Goal: Task Accomplishment & Management: Use online tool/utility

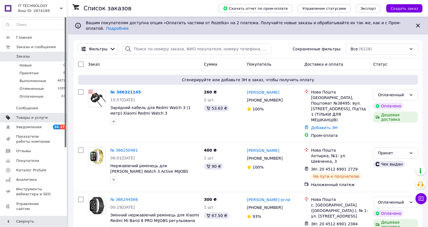
click at [33, 116] on span "Товары и услуги" at bounding box center [31, 117] width 31 height 5
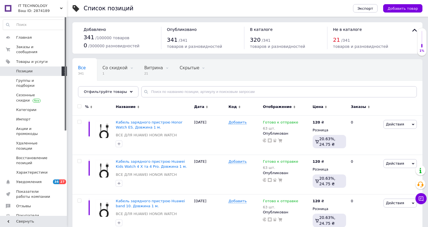
click at [29, 69] on span "Позиции" at bounding box center [24, 71] width 16 height 5
click at [23, 78] on span "Группы и подборки" at bounding box center [33, 83] width 35 height 10
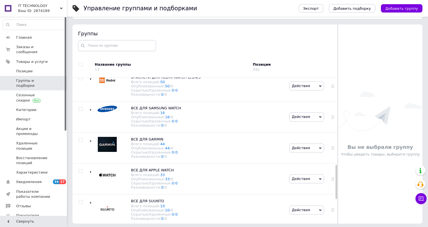
scroll to position [31, 0]
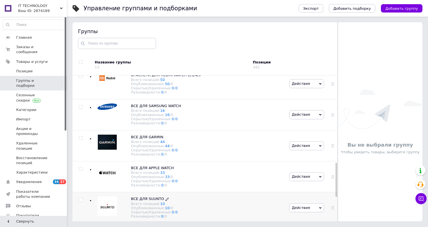
click at [146, 197] on span "ВСЕ ДЛЯ SUUNTO" at bounding box center [147, 199] width 33 height 4
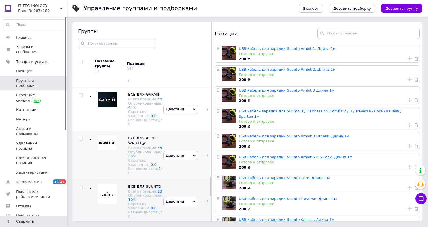
scroll to position [611, 0]
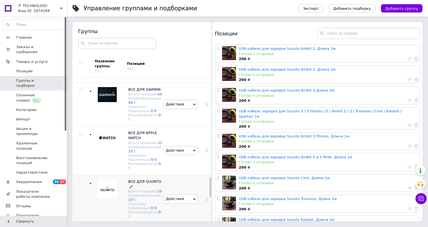
click at [143, 180] on span "ВСЕ ДЛЯ SUUNTO" at bounding box center [144, 182] width 33 height 4
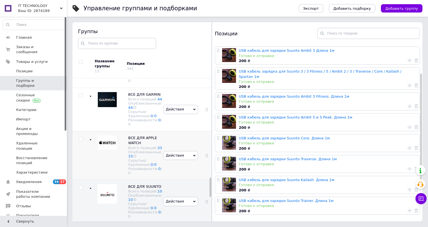
scroll to position [33, 0]
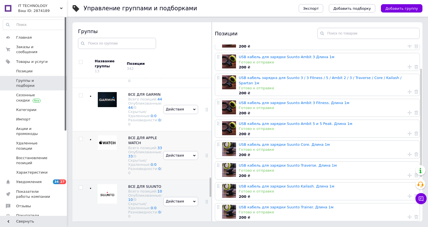
click at [106, 136] on img at bounding box center [107, 143] width 19 height 14
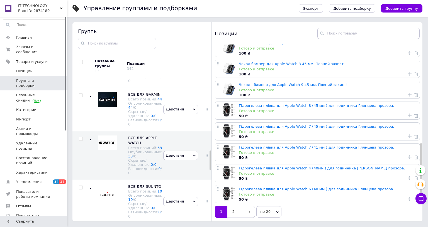
scroll to position [444, 0]
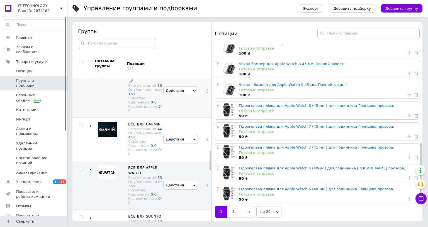
click at [134, 78] on span "ВСЕ ДЛЯ SAMSUNG WATCH" at bounding box center [144, 73] width 32 height 9
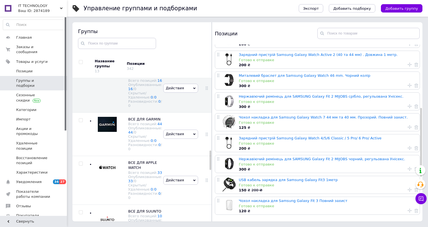
scroll to position [186, 0]
click at [111, 25] on img at bounding box center [108, 19] width 20 height 11
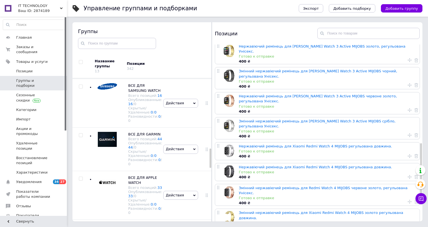
scroll to position [332, 0]
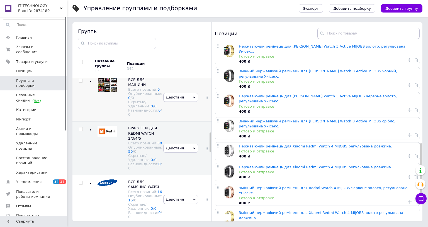
click at [188, 102] on span "Действия" at bounding box center [180, 97] width 35 height 9
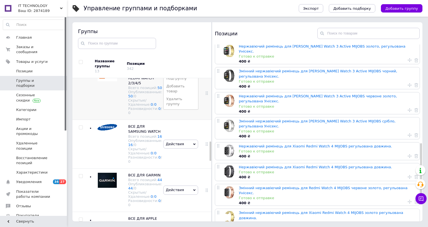
scroll to position [388, 0]
click at [179, 108] on li "Удалить группу" at bounding box center [181, 101] width 35 height 13
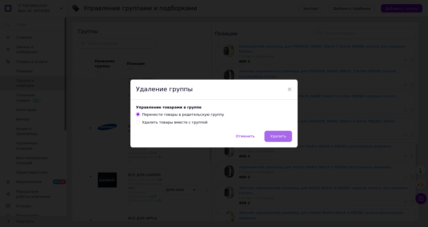
click at [278, 134] on span "Удалить" at bounding box center [278, 136] width 16 height 4
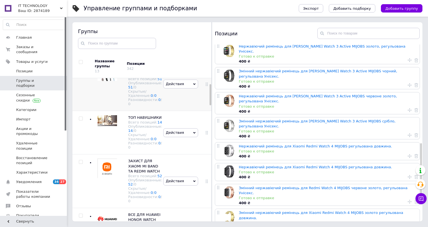
scroll to position [54, 0]
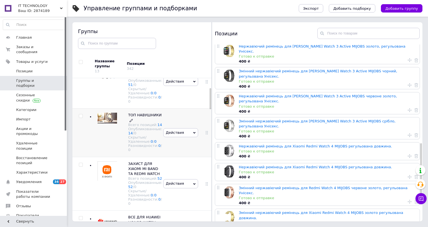
click at [133, 117] on span "ТОП НАВУШНИКИ" at bounding box center [144, 115] width 33 height 4
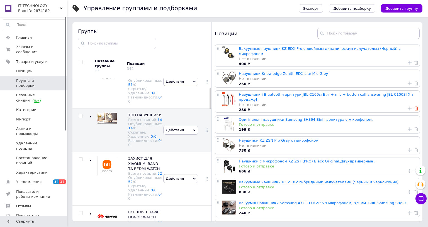
click at [414, 107] on icon at bounding box center [416, 109] width 4 height 4
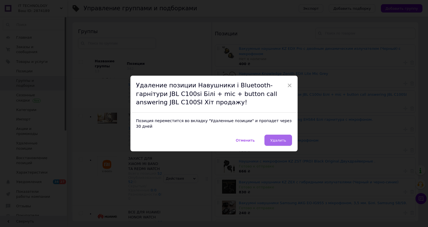
click at [281, 138] on span "Удалить" at bounding box center [278, 140] width 16 height 4
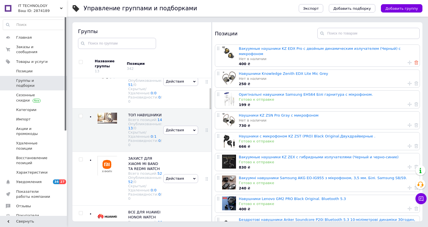
click at [414, 61] on use at bounding box center [416, 63] width 4 height 4
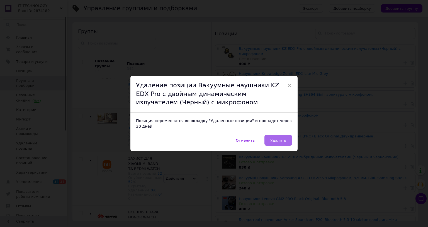
click at [277, 138] on span "Удалить" at bounding box center [278, 140] width 16 height 4
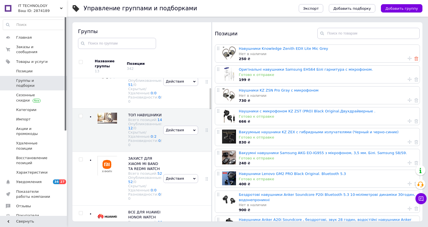
click at [414, 59] on use at bounding box center [416, 59] width 4 height 4
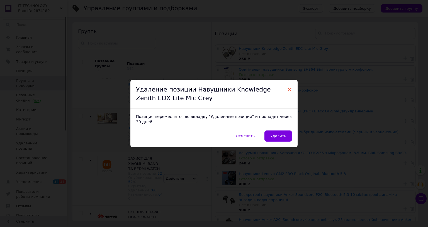
click at [289, 85] on span "×" at bounding box center [289, 89] width 5 height 9
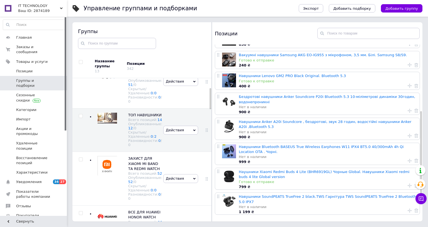
scroll to position [119, 0]
click at [414, 209] on icon at bounding box center [416, 211] width 4 height 4
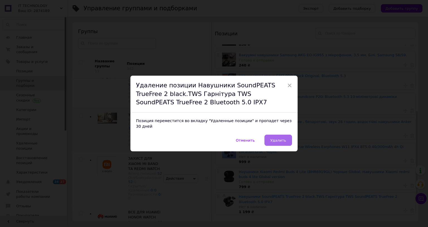
click at [275, 135] on button "Удалить" at bounding box center [278, 140] width 28 height 11
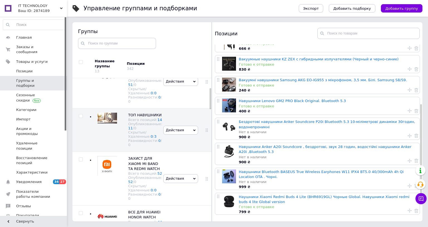
scroll to position [98, 0]
click at [414, 184] on icon at bounding box center [416, 186] width 4 height 4
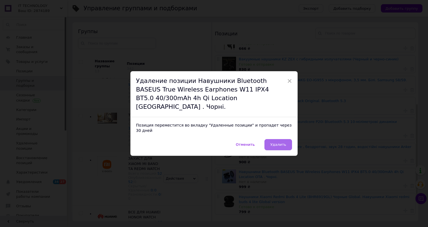
click at [278, 143] on span "Удалить" at bounding box center [278, 145] width 16 height 4
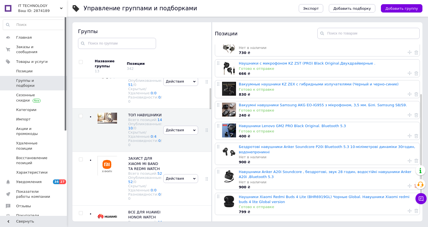
click at [414, 184] on icon at bounding box center [416, 186] width 4 height 4
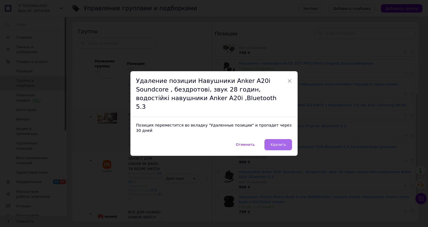
click at [280, 143] on span "Удалить" at bounding box center [278, 145] width 16 height 4
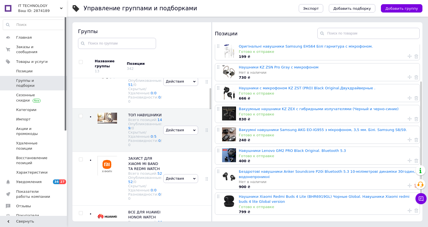
click at [414, 184] on icon at bounding box center [416, 186] width 4 height 4
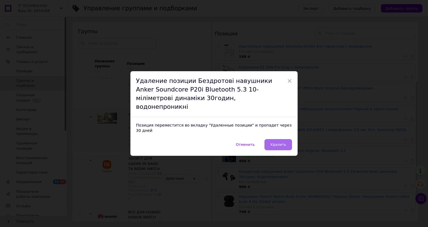
click at [280, 143] on span "Удалить" at bounding box center [278, 145] width 16 height 4
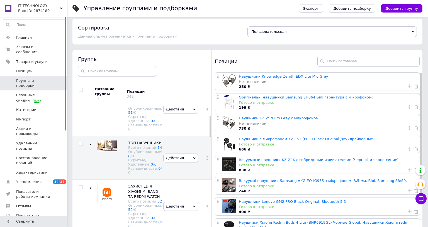
scroll to position [0, 0]
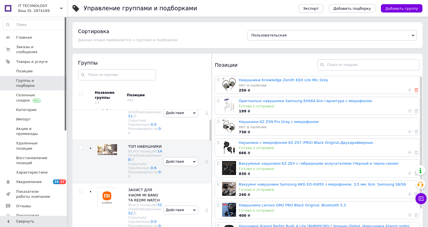
click at [414, 90] on icon at bounding box center [416, 90] width 4 height 4
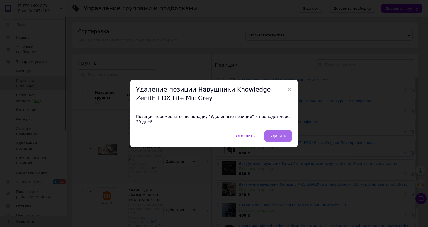
click at [281, 134] on span "Удалить" at bounding box center [278, 136] width 16 height 4
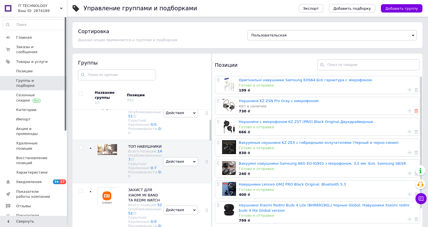
click at [414, 111] on icon at bounding box center [416, 111] width 4 height 4
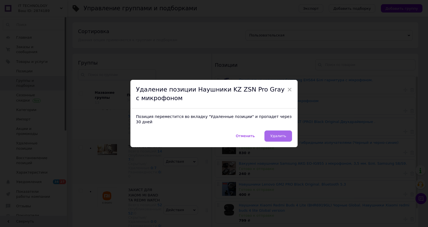
click at [282, 134] on span "Удалить" at bounding box center [278, 136] width 16 height 4
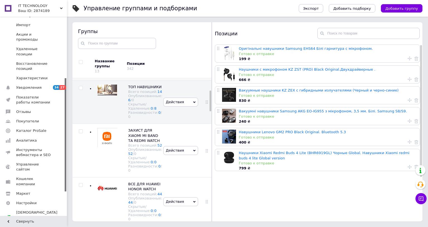
scroll to position [84, 0]
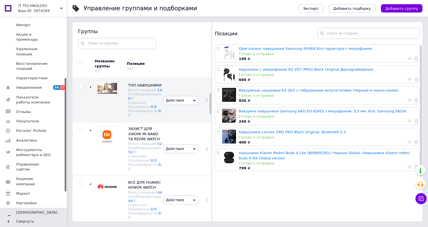
click at [29, 210] on span "Тарифы и счета Prom топ" at bounding box center [36, 217] width 41 height 15
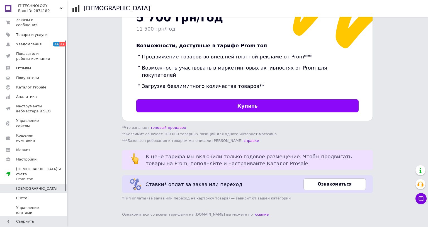
scroll to position [194, 0]
click at [28, 118] on span "Управление сайтом" at bounding box center [33, 123] width 35 height 10
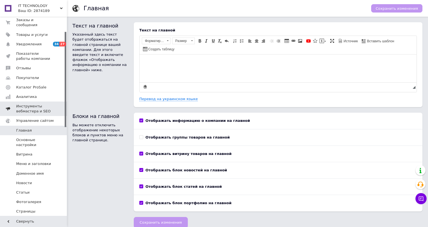
click at [28, 104] on span "Инструменты вебмастера и SEO" at bounding box center [33, 109] width 35 height 10
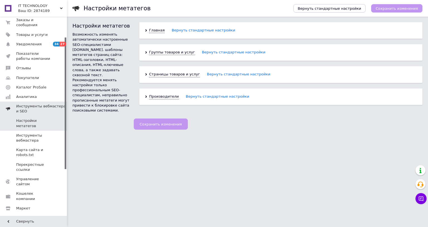
click at [23, 105] on span "Инструменты вебмастера и SEO" at bounding box center [41, 109] width 51 height 10
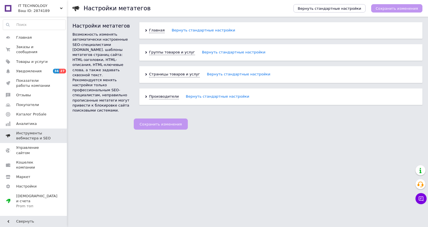
click at [28, 131] on span "Инструменты вебмастера и SEO" at bounding box center [33, 136] width 35 height 10
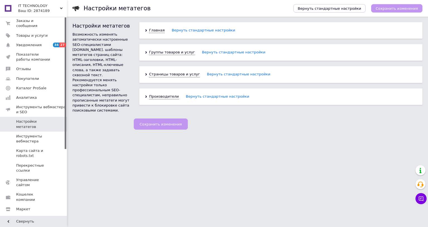
scroll to position [28, 0]
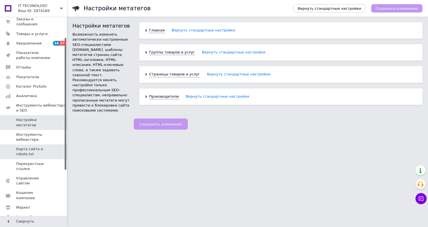
click at [32, 148] on span "Карта сайта и robots.txt" at bounding box center [33, 152] width 35 height 10
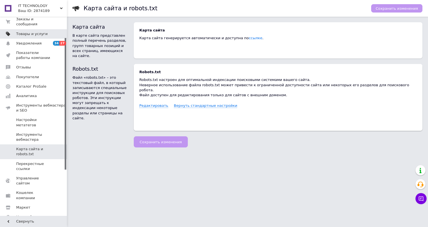
click at [27, 31] on link "Товары и услуги" at bounding box center [34, 33] width 69 height 9
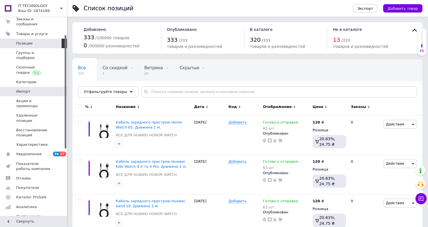
click at [25, 89] on span "Импорт" at bounding box center [23, 91] width 14 height 5
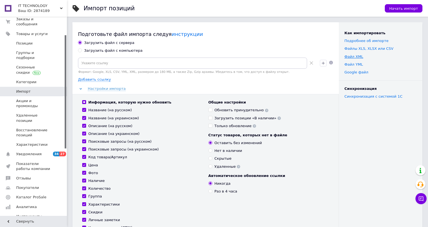
click at [345, 56] on link "Файл XML" at bounding box center [353, 57] width 19 height 4
click at [172, 35] on link "инструкции" at bounding box center [187, 34] width 31 height 6
click at [403, 8] on span "Начать импорт" at bounding box center [403, 8] width 29 height 4
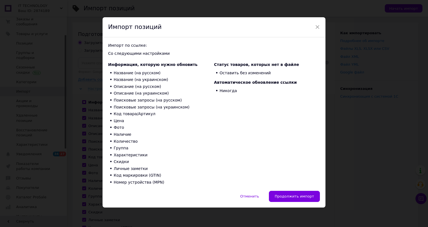
scroll to position [26, 0]
click at [300, 194] on span "Продолжить импорт" at bounding box center [294, 196] width 39 height 4
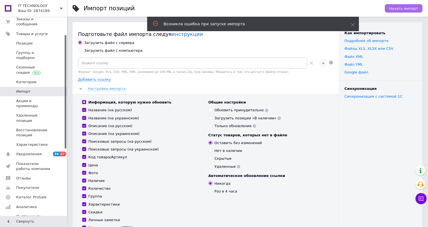
click at [398, 7] on span "Начать импорт" at bounding box center [403, 8] width 29 height 4
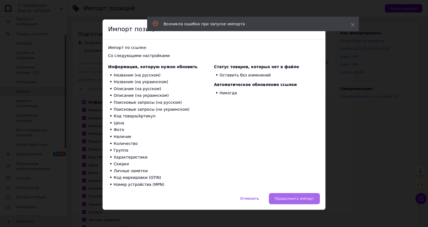
click at [297, 199] on span "Продолжить импорт" at bounding box center [294, 199] width 39 height 4
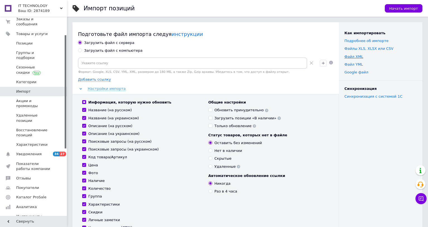
click at [345, 57] on link "Файл XML" at bounding box center [353, 57] width 19 height 4
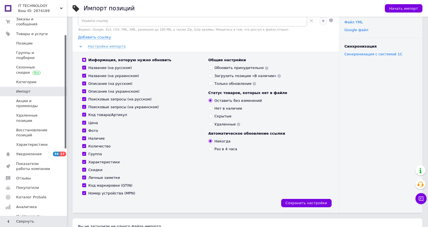
scroll to position [0, 0]
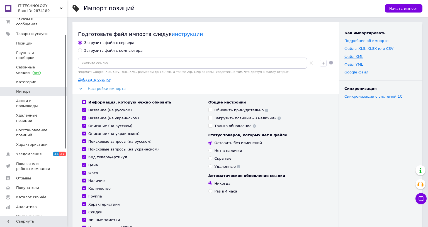
click at [350, 57] on link "Файл XML" at bounding box center [353, 57] width 19 height 4
click at [107, 89] on span "Настройки импорта" at bounding box center [107, 89] width 38 height 4
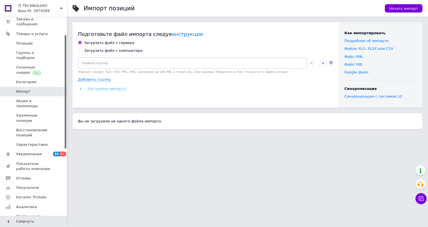
click at [107, 89] on span "Настройки импорта" at bounding box center [107, 89] width 38 height 4
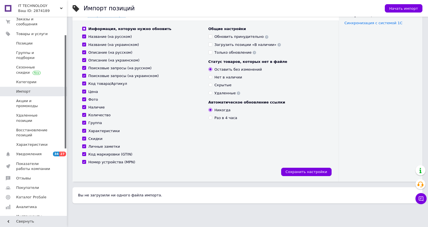
scroll to position [51, 0]
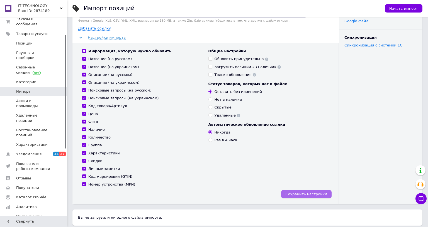
click at [314, 192] on span "Сохранить настройки" at bounding box center [307, 194] width 42 height 4
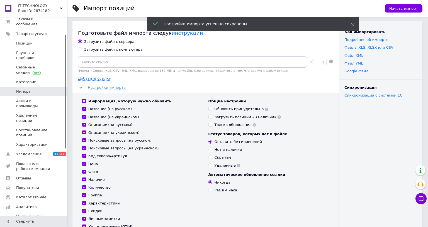
scroll to position [0, 0]
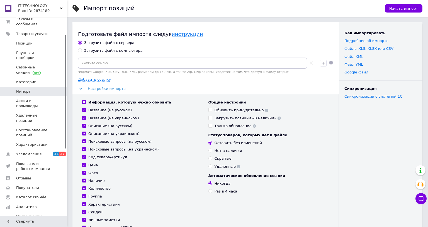
click at [172, 34] on link "инструкции" at bounding box center [187, 34] width 31 height 6
click at [26, 41] on span "Позиции" at bounding box center [24, 43] width 16 height 5
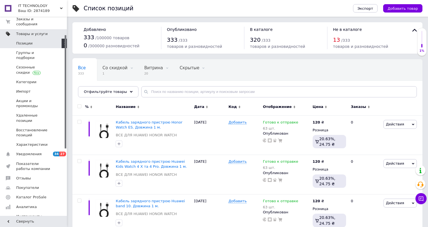
click at [31, 31] on span "Товары и услуги" at bounding box center [31, 33] width 31 height 5
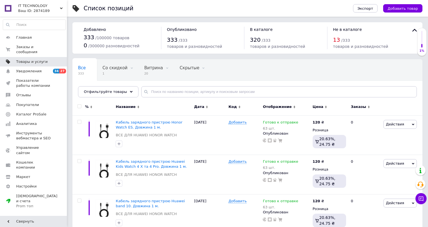
click at [33, 59] on span "Товары и услуги" at bounding box center [31, 61] width 31 height 5
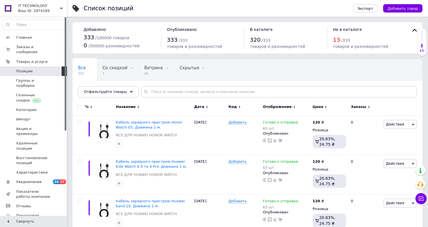
click at [27, 69] on span "Позиции" at bounding box center [24, 71] width 16 height 5
click at [367, 9] on span "Экспорт" at bounding box center [365, 8] width 16 height 4
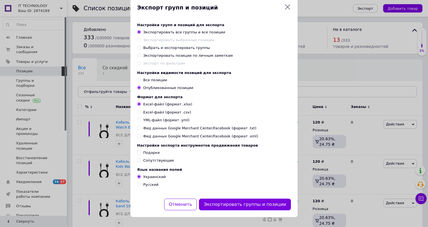
scroll to position [28, 0]
click at [138, 118] on input "YML-файл (формат .yml)" at bounding box center [139, 120] width 4 height 4
radio input "true"
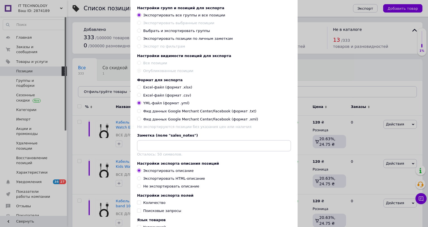
click at [138, 121] on input "Фид данных Google Merchant Center/Facebook (формат .xml)" at bounding box center [139, 119] width 4 height 4
radio input "true"
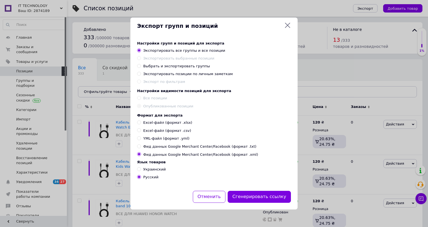
scroll to position [14, 0]
click at [137, 137] on input "YML-файл (формат .yml)" at bounding box center [139, 139] width 4 height 4
radio input "true"
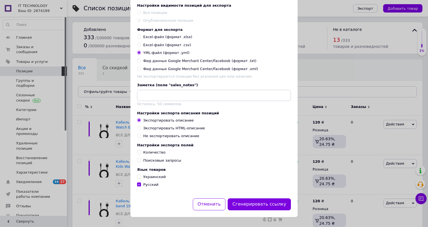
scroll to position [110, 0]
click at [139, 150] on input "Количество" at bounding box center [139, 152] width 4 height 4
checkbox input "true"
click at [139, 175] on input "Украинский" at bounding box center [139, 177] width 4 height 4
checkbox input "true"
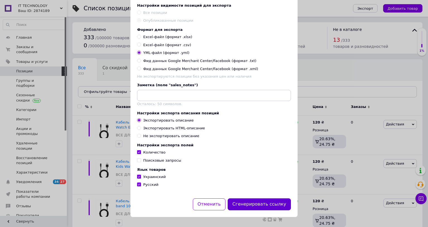
click at [275, 199] on button "Сгенерировать ссылку" at bounding box center [259, 205] width 63 height 12
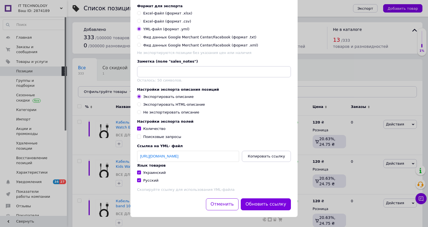
scroll to position [135, 0]
click at [266, 154] on span "Копировать ссылку" at bounding box center [266, 156] width 37 height 4
click at [270, 154] on span "Копировать ссылку" at bounding box center [266, 156] width 37 height 4
click at [274, 154] on span "Копировать ссылку" at bounding box center [266, 156] width 37 height 4
